Goal: Task Accomplishment & Management: Complete application form

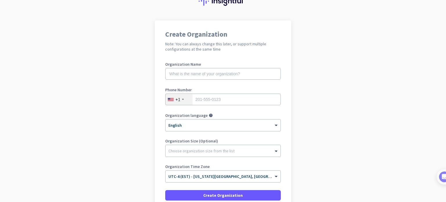
scroll to position [29, 0]
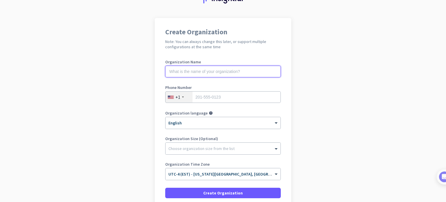
click at [208, 72] on input "text" at bounding box center [223, 72] width 116 height 12
type input "wbm"
click at [189, 102] on div "+1" at bounding box center [179, 97] width 27 height 11
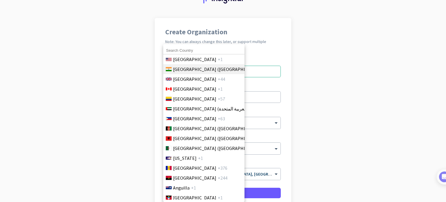
click at [265, 70] on span "+91" at bounding box center [268, 69] width 7 height 7
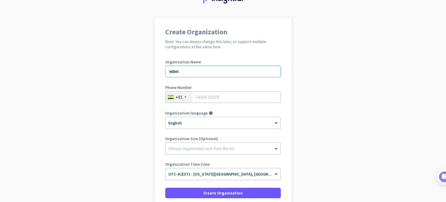
click at [223, 104] on div "Phone Number +91" at bounding box center [223, 96] width 116 height 23
click at [224, 96] on input "tel" at bounding box center [223, 97] width 116 height 12
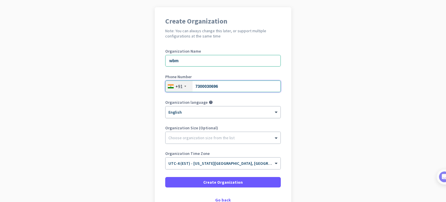
scroll to position [79, 0]
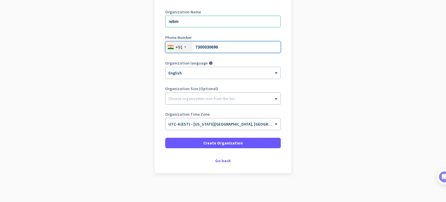
type input "7300030696"
click at [214, 96] on div at bounding box center [223, 97] width 115 height 6
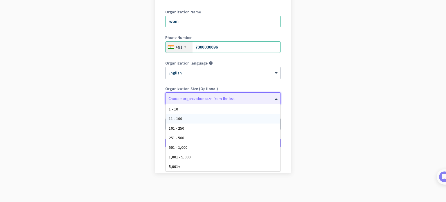
click at [175, 116] on span "11 - 100" at bounding box center [175, 118] width 13 height 5
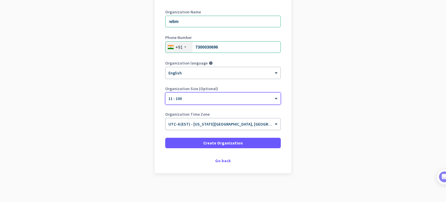
click at [232, 123] on input "text" at bounding box center [218, 122] width 98 height 4
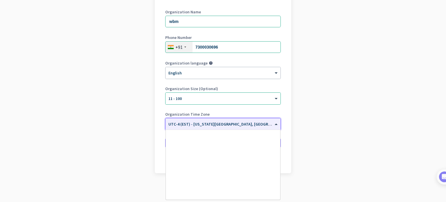
scroll to position [681, 0]
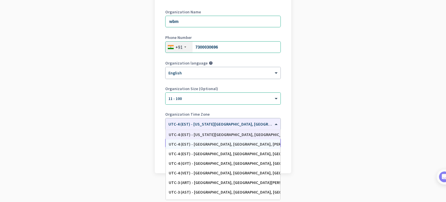
click at [330, 135] on app-onboarding-organization "Create Organization Note: You can always change this later, or support multiple…" at bounding box center [223, 85] width 446 height 234
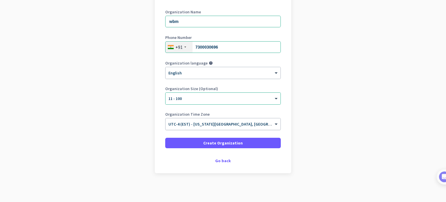
click at [236, 123] on input "text" at bounding box center [218, 122] width 98 height 4
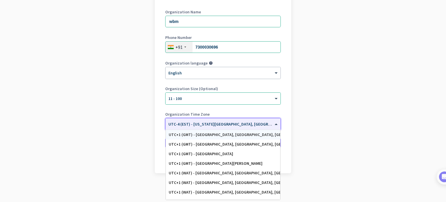
scroll to position [1104, 0]
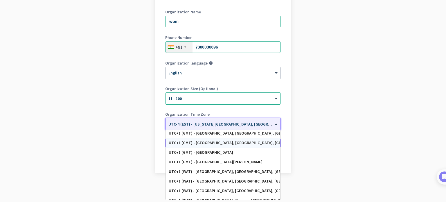
click at [248, 143] on div "UTC+1 (GMT) - [GEOGRAPHIC_DATA], [GEOGRAPHIC_DATA], [GEOGRAPHIC_DATA], [GEOGRAP…" at bounding box center [223, 142] width 109 height 5
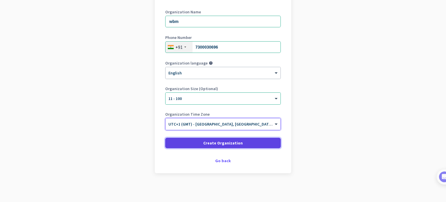
click at [227, 141] on span "Create Organization" at bounding box center [223, 143] width 40 height 6
click at [250, 145] on span at bounding box center [223, 143] width 116 height 14
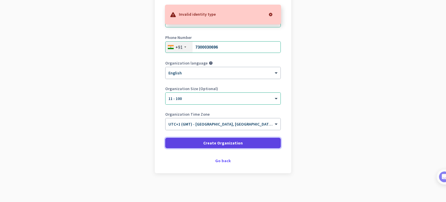
scroll to position [67, 0]
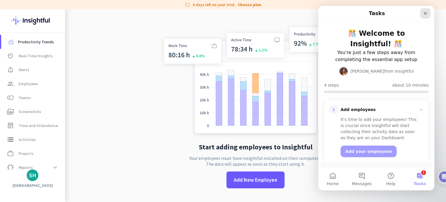
click at [429, 14] on div "Close" at bounding box center [426, 13] width 10 height 10
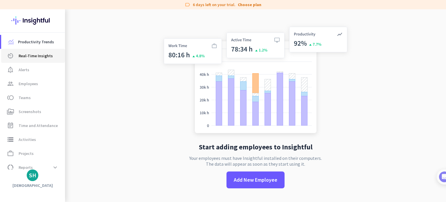
click at [32, 60] on link "av_timer Real-Time Insights" at bounding box center [33, 56] width 64 height 14
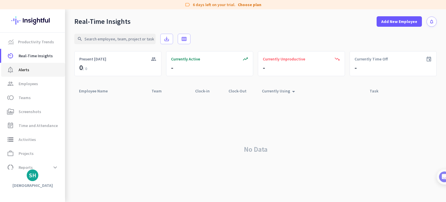
click at [31, 71] on span "notification_important Alerts" at bounding box center [33, 69] width 55 height 7
click at [40, 82] on span "group Employees" at bounding box center [33, 83] width 55 height 7
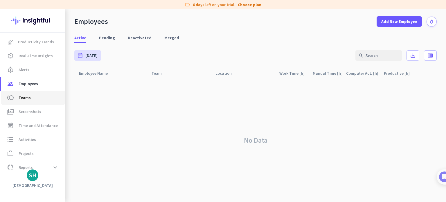
click at [35, 95] on span "toll Teams" at bounding box center [33, 97] width 55 height 7
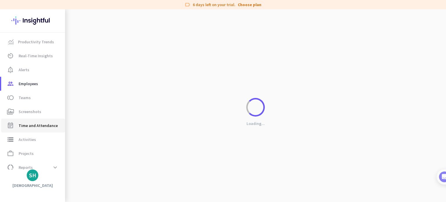
click at [50, 128] on span "Time and Attendance" at bounding box center [38, 125] width 39 height 7
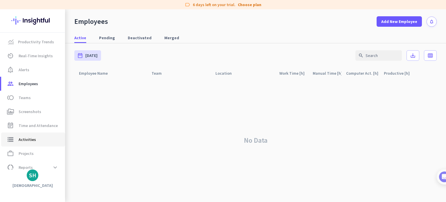
click at [35, 140] on span "storage Activities" at bounding box center [33, 139] width 55 height 7
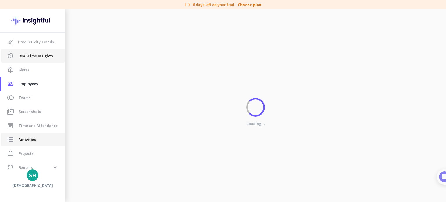
type input "[DATE]"
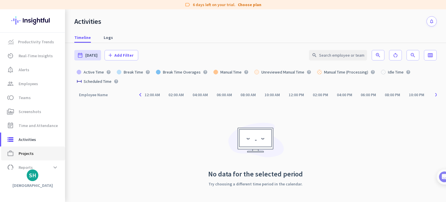
click at [28, 155] on span "Projects" at bounding box center [26, 153] width 15 height 7
type input "[DATE] - [DATE]"
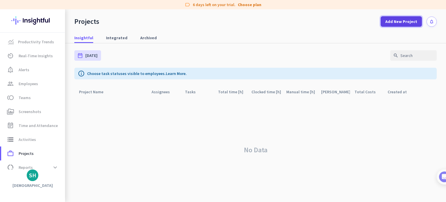
click at [396, 22] on span "Add New Project" at bounding box center [402, 22] width 32 height 6
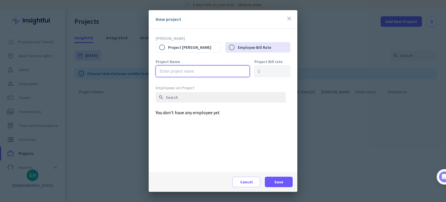
click at [242, 72] on input "text" at bounding box center [203, 71] width 94 height 12
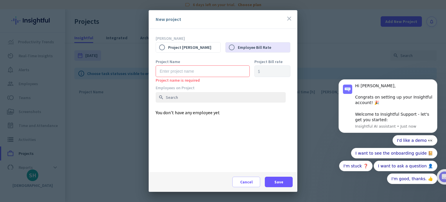
click at [278, 81] on div "Project Bill rate $" at bounding box center [273, 71] width 36 height 23
click at [425, 138] on button "I'd like a demo 👀" at bounding box center [415, 140] width 45 height 10
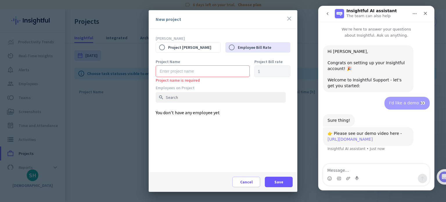
click at [373, 139] on link "[URL][DOMAIN_NAME]" at bounding box center [350, 139] width 45 height 5
